Goal: Find contact information: Find contact information

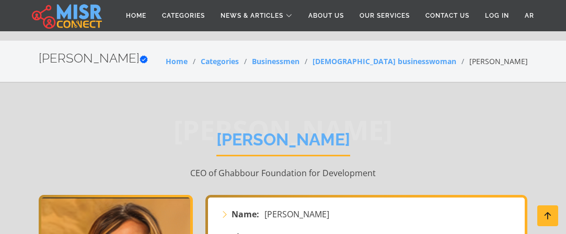
scroll to position [104, 0]
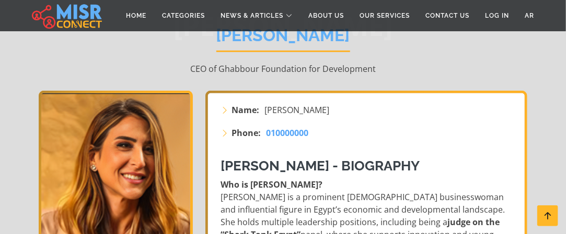
click at [216, 140] on div "Phone: 010000000" at bounding box center [367, 138] width 306 height 23
click at [251, 227] on p "Who is [PERSON_NAME]? [PERSON_NAME] is a prominent [DEMOGRAPHIC_DATA] businessw…" at bounding box center [366, 229] width 293 height 100
click at [290, 145] on div "Phone: 010000000" at bounding box center [367, 138] width 306 height 23
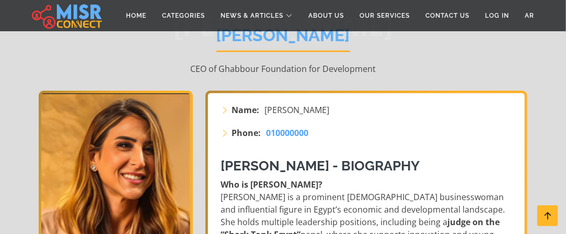
click at [343, 226] on p "Who is [PERSON_NAME]? [PERSON_NAME] is a prominent [DEMOGRAPHIC_DATA] businessw…" at bounding box center [366, 229] width 293 height 100
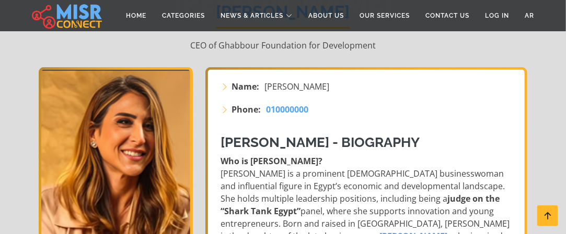
scroll to position [209, 0]
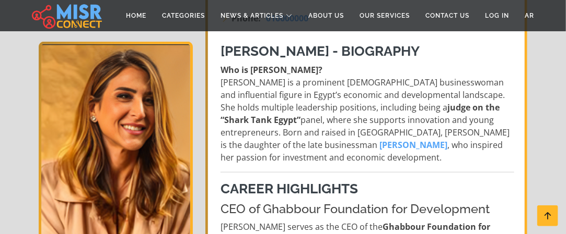
scroll to position [220, 0]
click at [252, 207] on h4 "CEO of Ghabbour Foundation for Development" at bounding box center [366, 209] width 293 height 15
click at [263, 190] on h3 "Career Highlights" at bounding box center [366, 189] width 293 height 16
